Goal: Task Accomplishment & Management: Complete application form

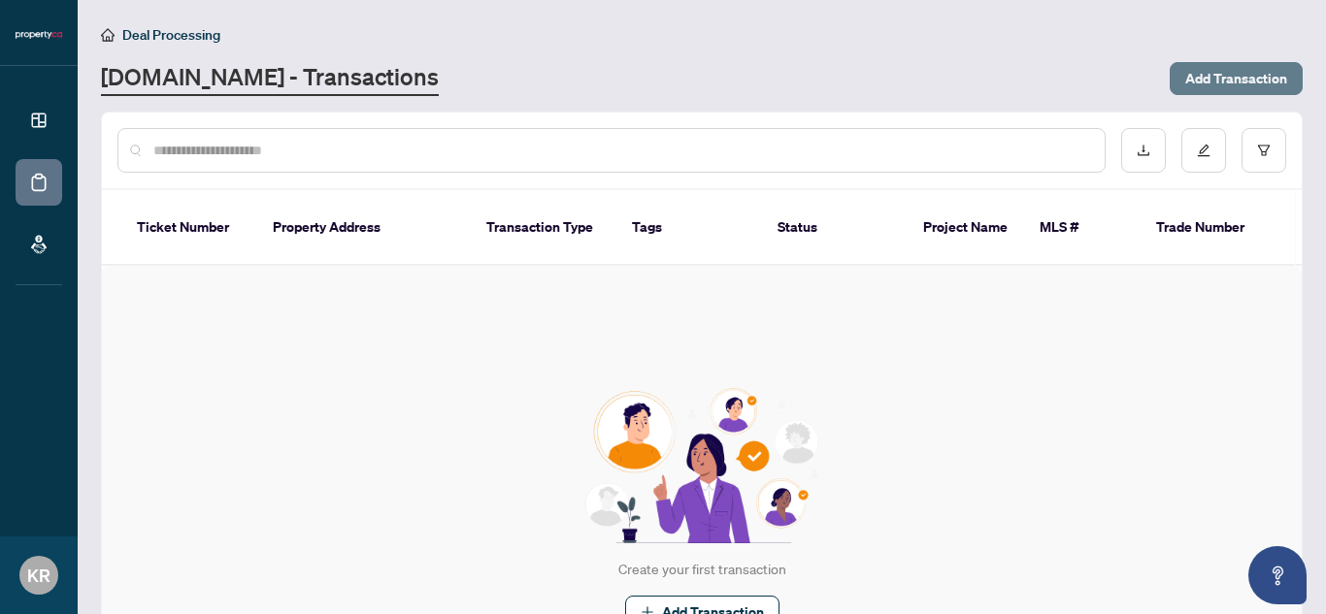
click at [1169, 81] on button "Add Transaction" at bounding box center [1235, 78] width 133 height 33
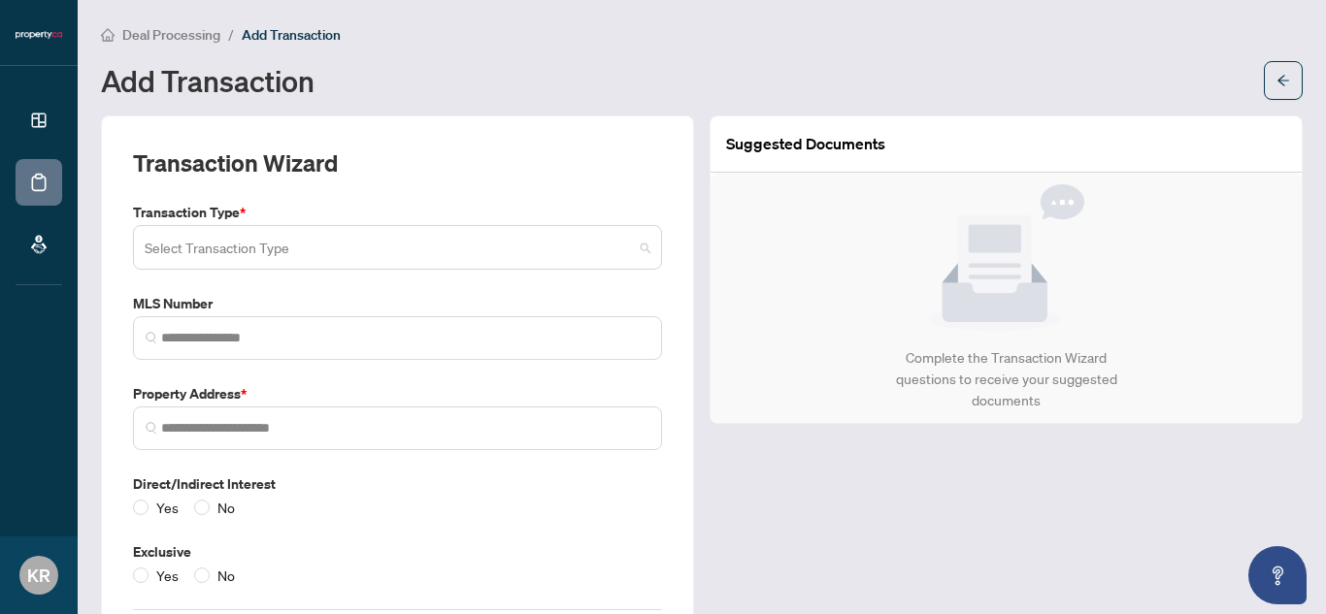
click at [447, 251] on input "search" at bounding box center [389, 250] width 488 height 43
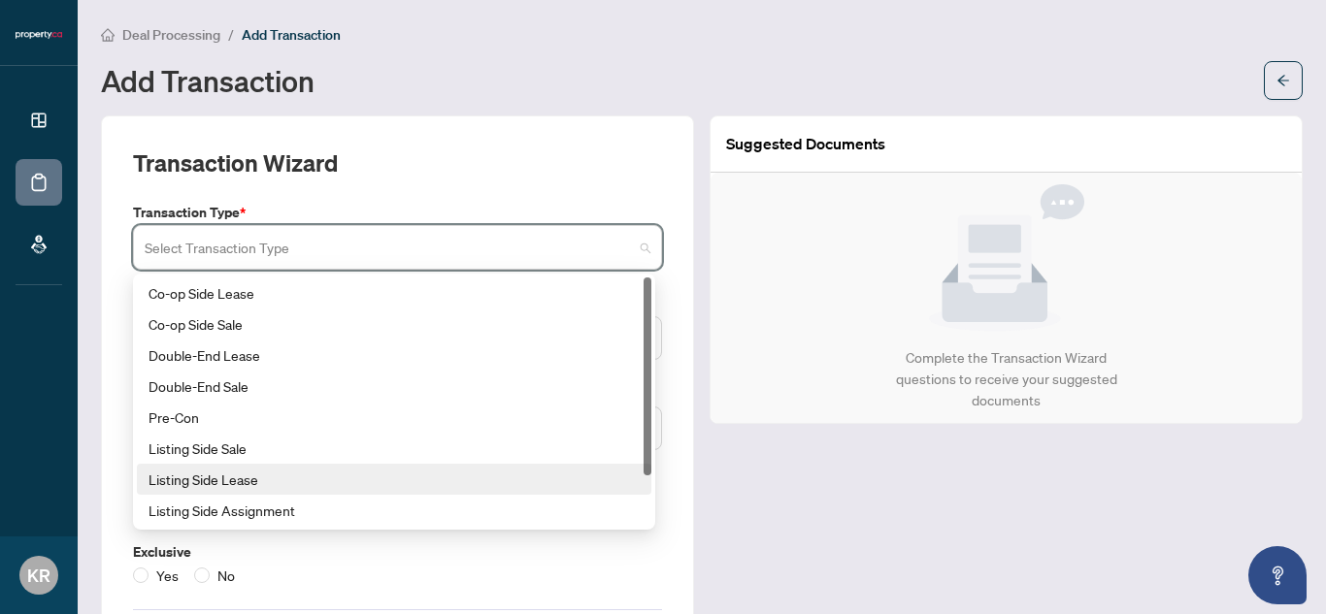
click at [262, 483] on div "Listing Side Lease" at bounding box center [393, 479] width 491 height 21
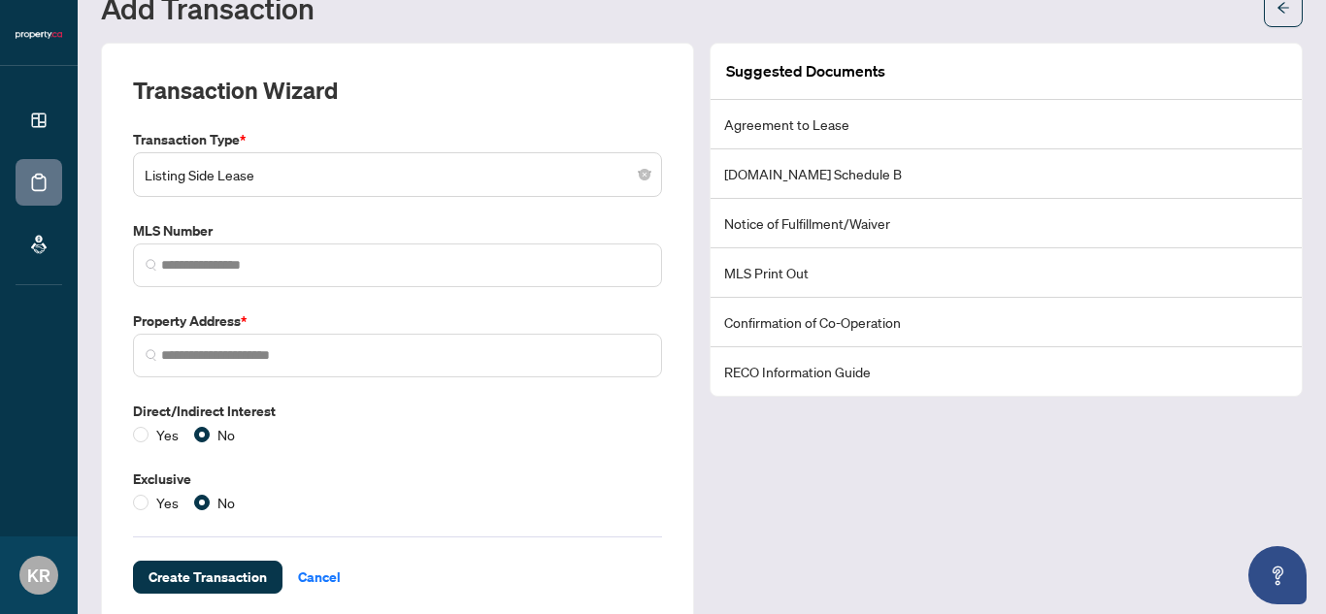
scroll to position [107, 0]
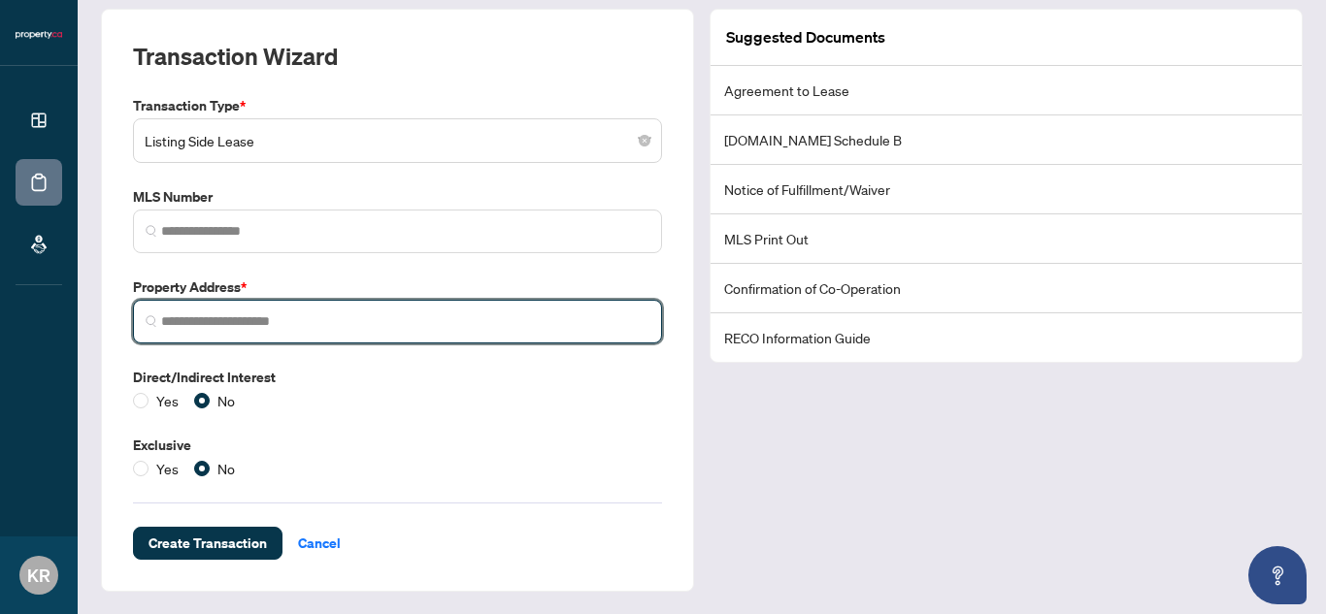
click at [389, 313] on input "search" at bounding box center [405, 322] width 488 height 20
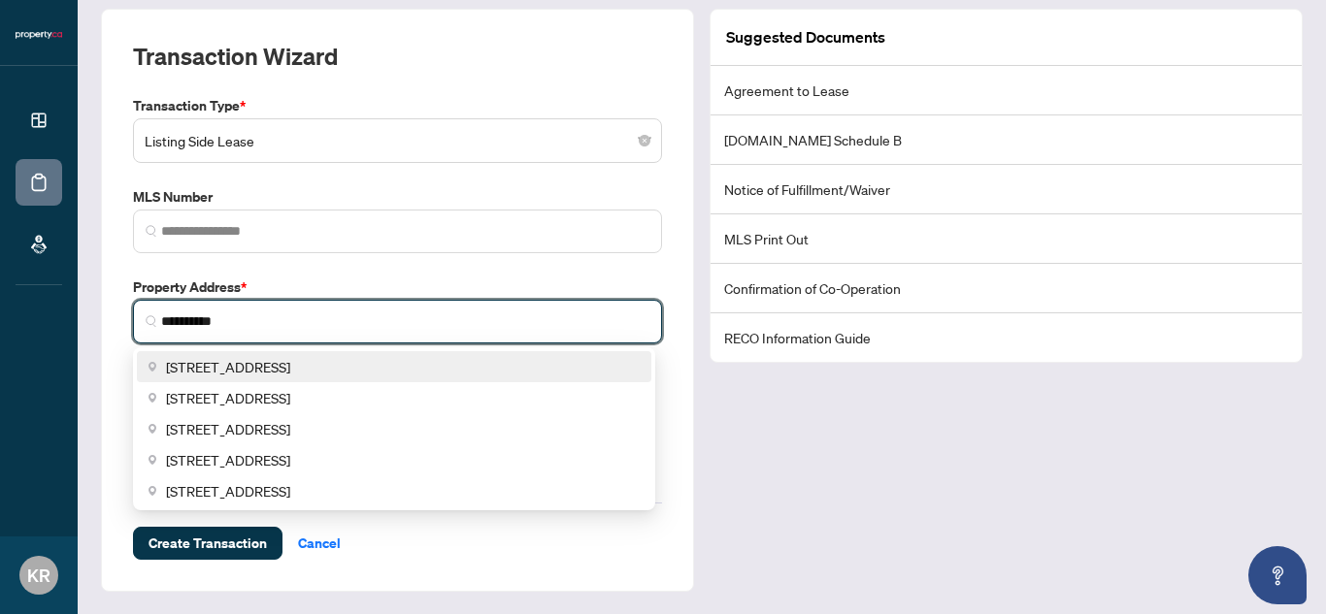
click at [350, 352] on div "85 Duke Street West, Kitchener, ON, Canada" at bounding box center [394, 366] width 514 height 31
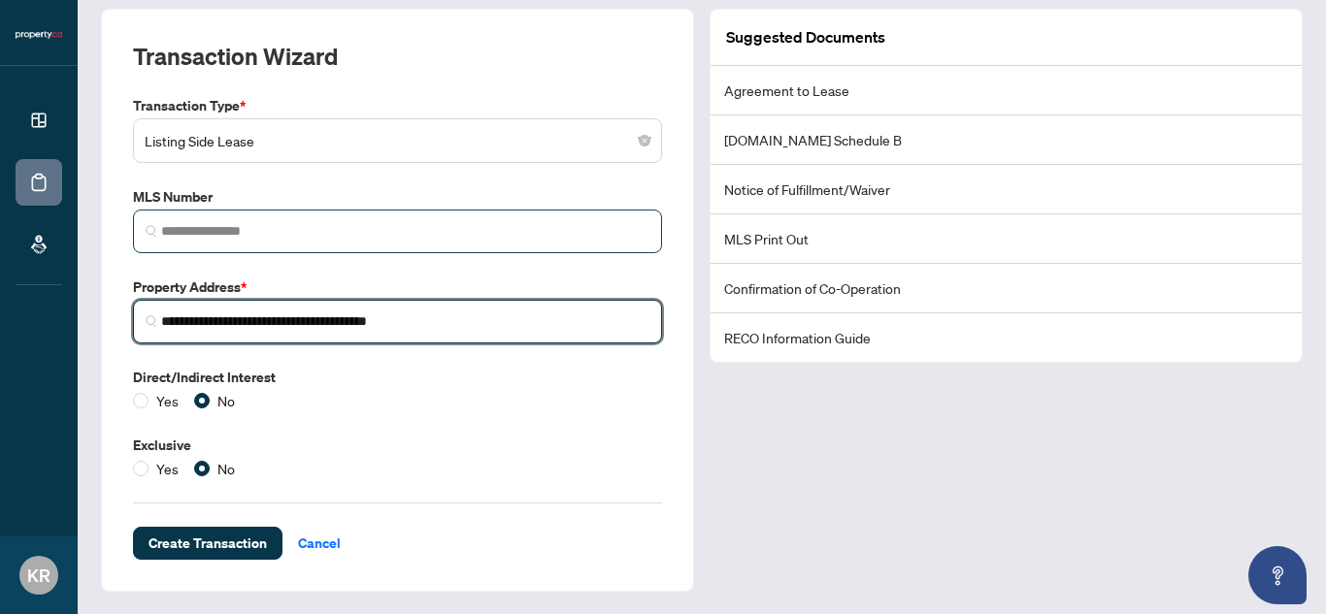
type input "**********"
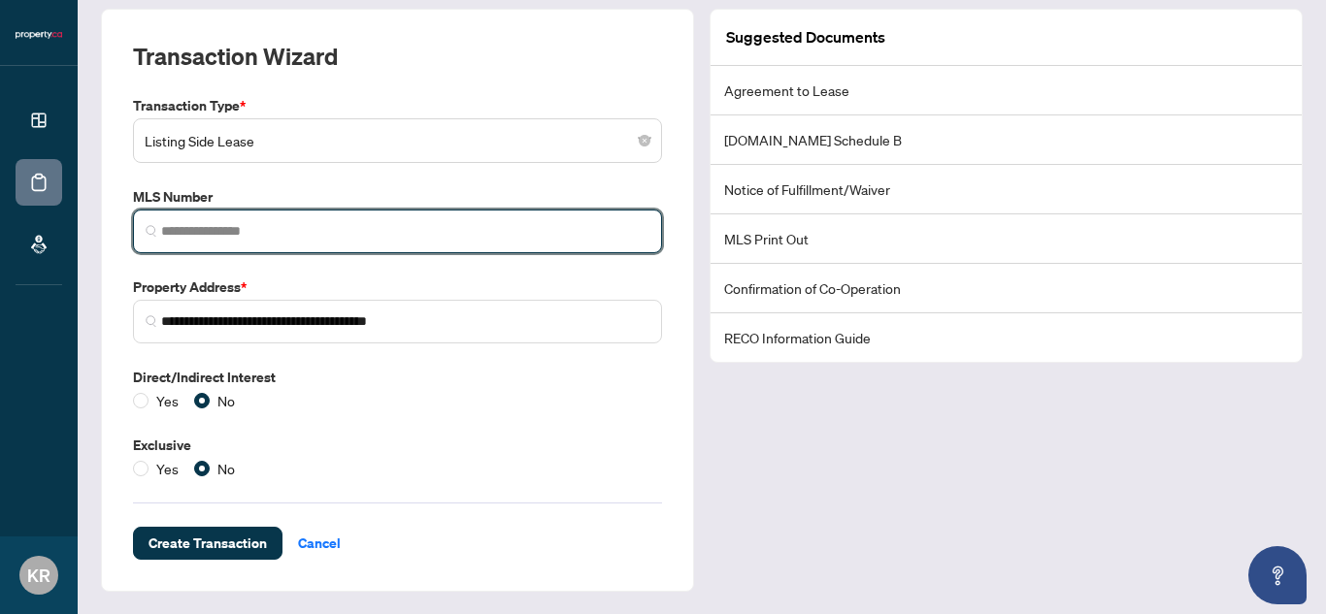
click at [422, 236] on input "search" at bounding box center [405, 231] width 488 height 20
click at [366, 148] on span "Listing Side Lease" at bounding box center [398, 140] width 506 height 37
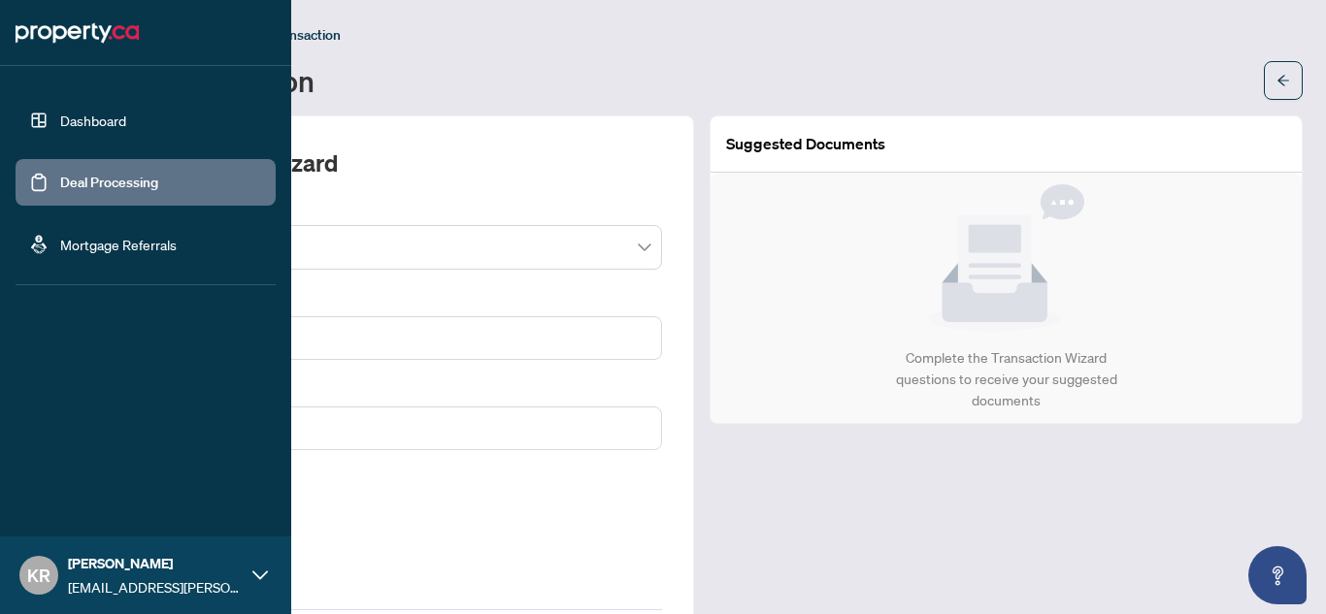
click at [13, 114] on ul "Dashboard Deal Processing Mortgage Referrals" at bounding box center [145, 183] width 291 height 202
click at [63, 115] on link "Dashboard" at bounding box center [93, 120] width 66 height 17
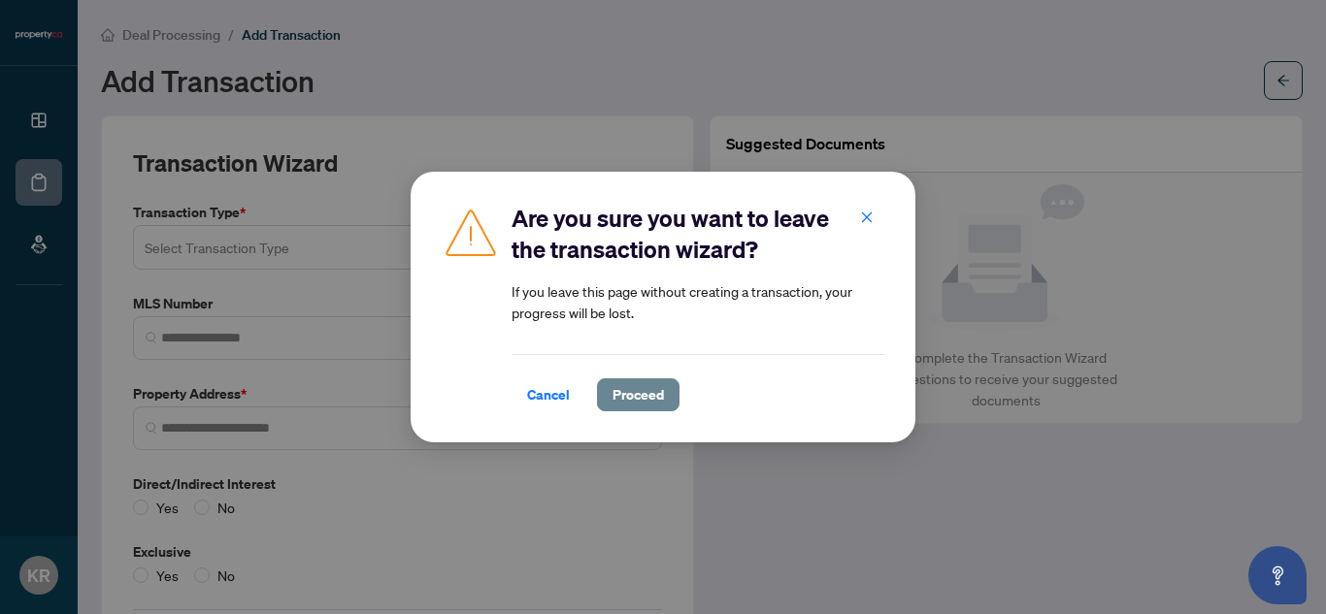
click at [633, 388] on span "Proceed" at bounding box center [637, 394] width 51 height 31
